Goal: Transaction & Acquisition: Purchase product/service

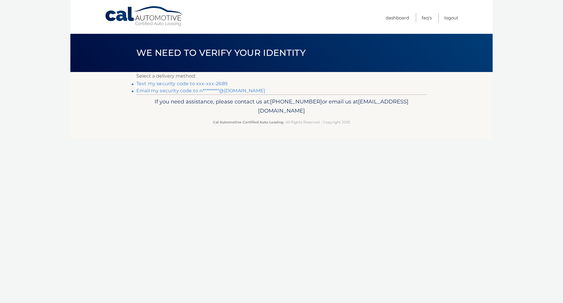
click at [210, 91] on link "Email my security code to n*********@gmail.com" at bounding box center [200, 91] width 129 height 6
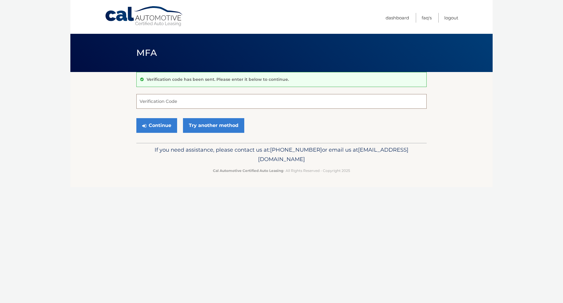
click at [245, 100] on input "Verification Code" at bounding box center [281, 101] width 291 height 15
paste input "893202"
type input "893202"
click at [154, 122] on button "Continue" at bounding box center [156, 125] width 41 height 15
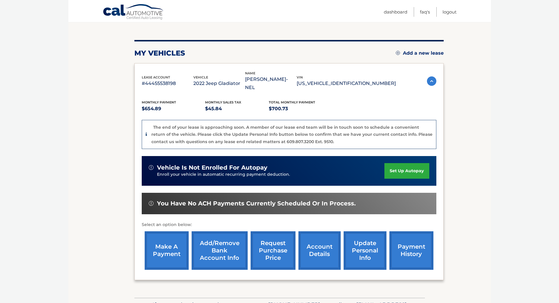
scroll to position [59, 0]
click at [171, 244] on link "make a payment" at bounding box center [167, 250] width 44 height 38
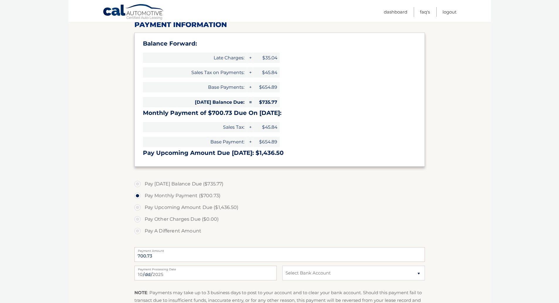
scroll to position [88, 0]
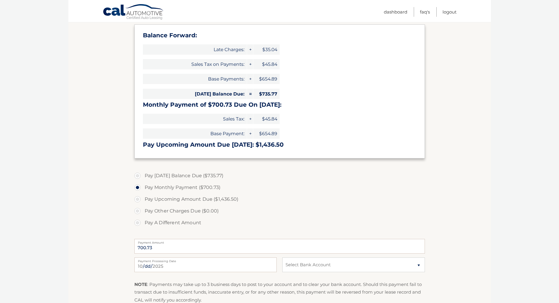
click at [139, 175] on label "Pay Today's Balance Due ($735.77)" at bounding box center [279, 176] width 291 height 12
click at [139, 175] on input "Pay Today's Balance Due ($735.77)" at bounding box center [140, 174] width 6 height 9
radio input "true"
type input "735.77"
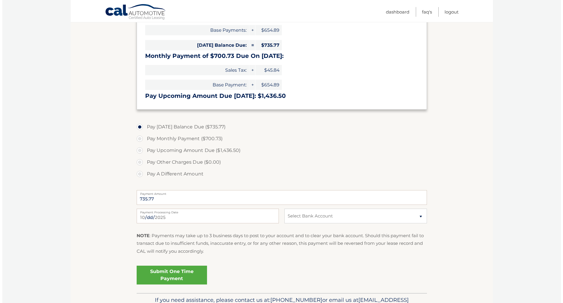
scroll to position [147, 0]
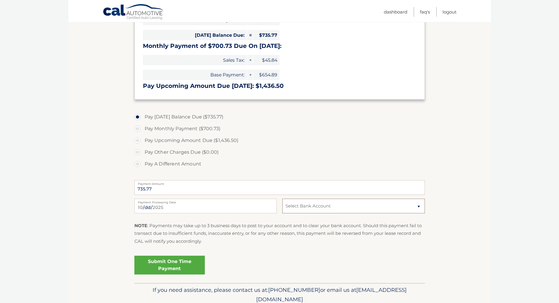
click at [288, 202] on select "Select Bank Account Checking REGIONS BANK *****2731 Checking WELLS FARGO BANK *…" at bounding box center [353, 205] width 142 height 15
select select "Zjg3ZWFlNmEtOTkwYi00OTYxLWI1MTQtYjk3ZDczM2E1MDgw"
click at [282, 198] on select "Select Bank Account Checking REGIONS BANK *****2731 Checking WELLS FARGO BANK *…" at bounding box center [353, 205] width 142 height 15
click at [182, 263] on link "Submit One Time Payment" at bounding box center [169, 264] width 70 height 19
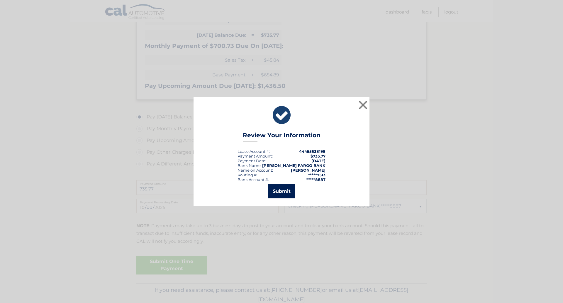
click at [287, 192] on button "Submit" at bounding box center [281, 191] width 27 height 14
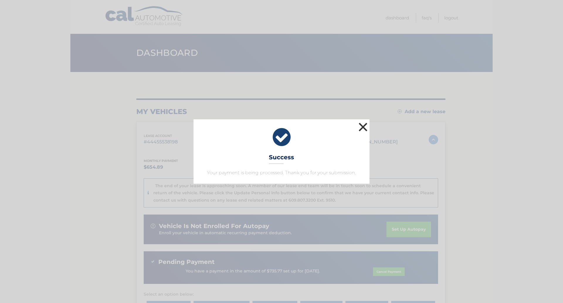
click at [364, 126] on button "×" at bounding box center [363, 127] width 12 height 12
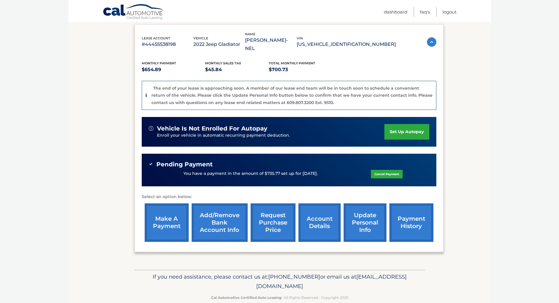
scroll to position [101, 0]
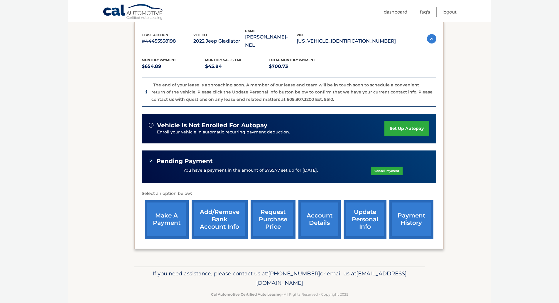
click at [410, 208] on link "payment history" at bounding box center [411, 219] width 44 height 38
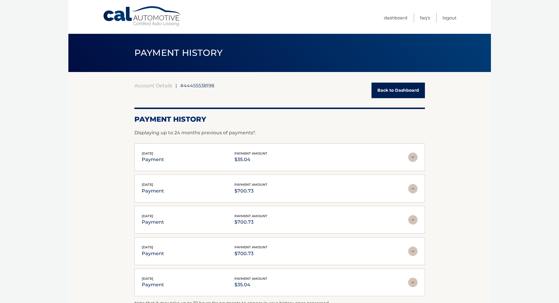
click at [398, 87] on link "Back to Dashboard" at bounding box center [397, 90] width 53 height 16
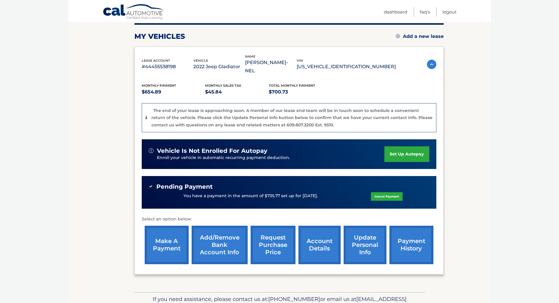
scroll to position [88, 0]
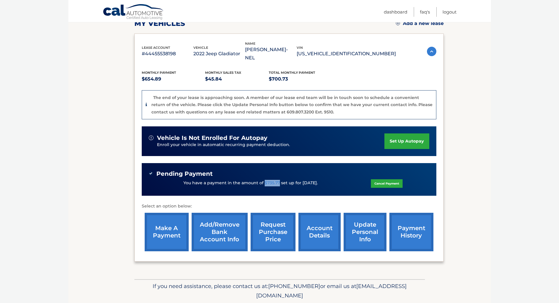
drag, startPoint x: 262, startPoint y: 174, endPoint x: 277, endPoint y: 175, distance: 15.3
click at [277, 180] on p "You have a payment in the amount of $735.77 set up for [DATE]." at bounding box center [250, 183] width 134 height 6
copy p "$735.77"
click at [446, 14] on link "Logout" at bounding box center [450, 12] width 14 height 10
